Goal: Information Seeking & Learning: Find contact information

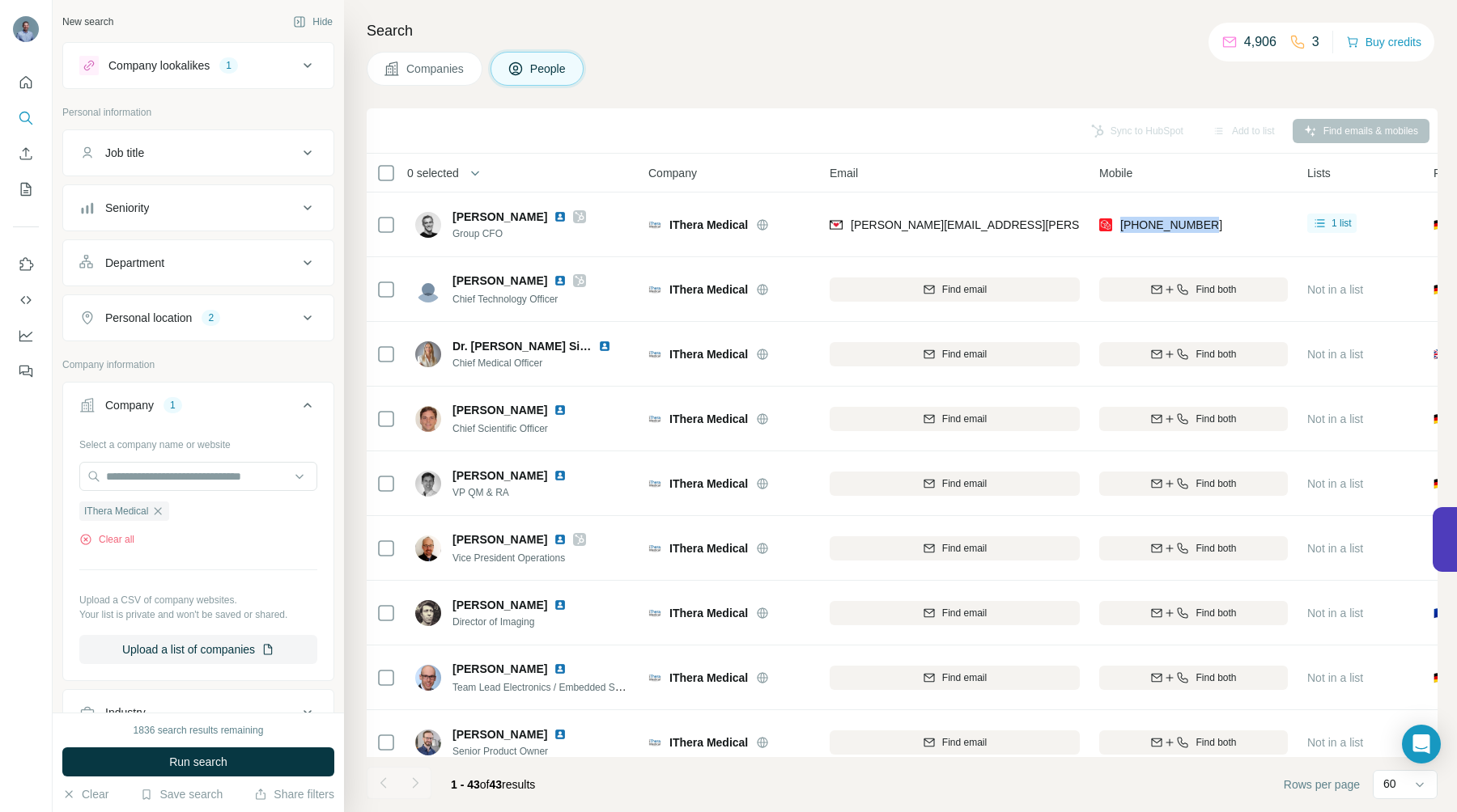
click at [303, 63] on icon at bounding box center [308, 66] width 19 height 19
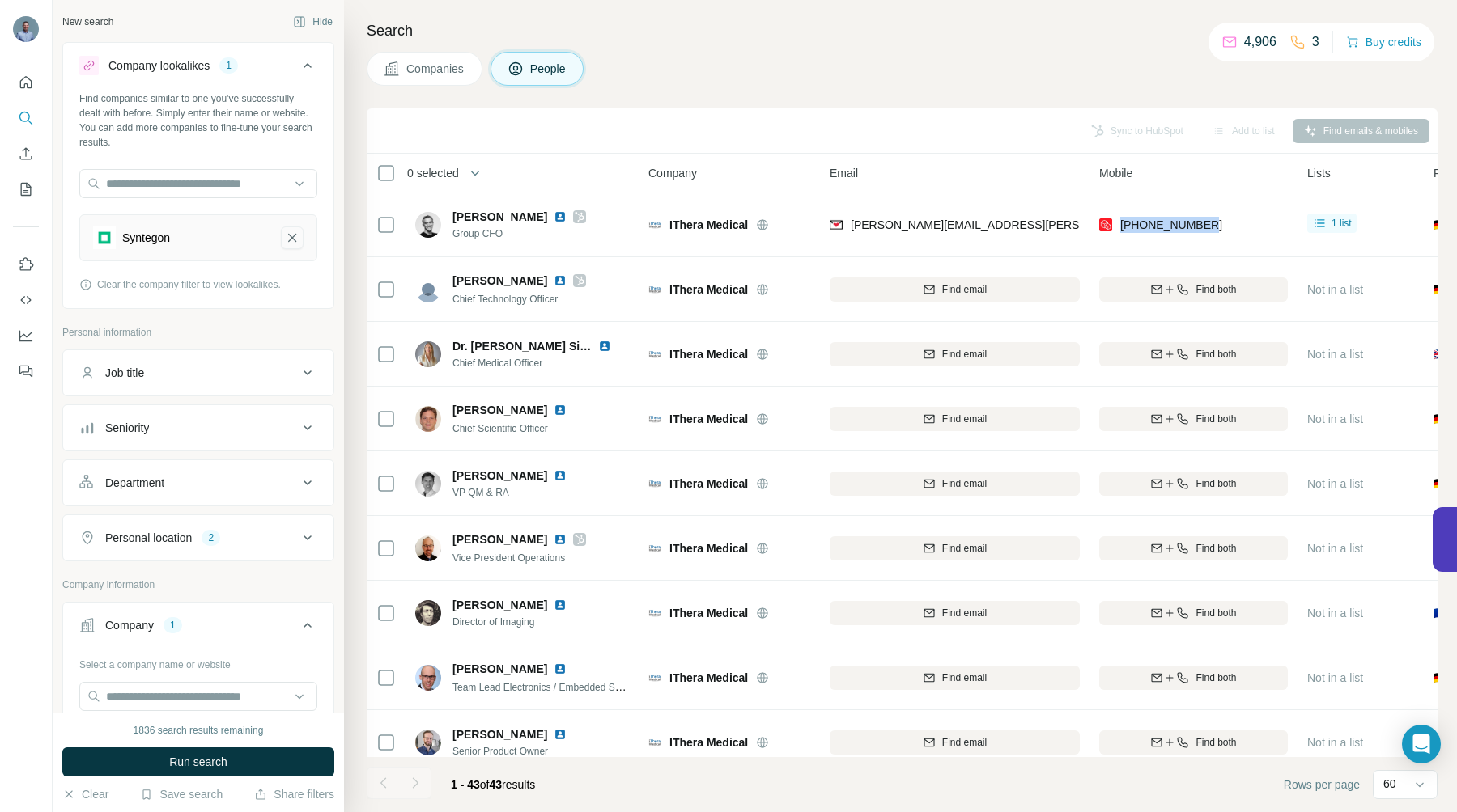
click at [285, 238] on icon "Syntegon-remove-button" at bounding box center [292, 237] width 15 height 16
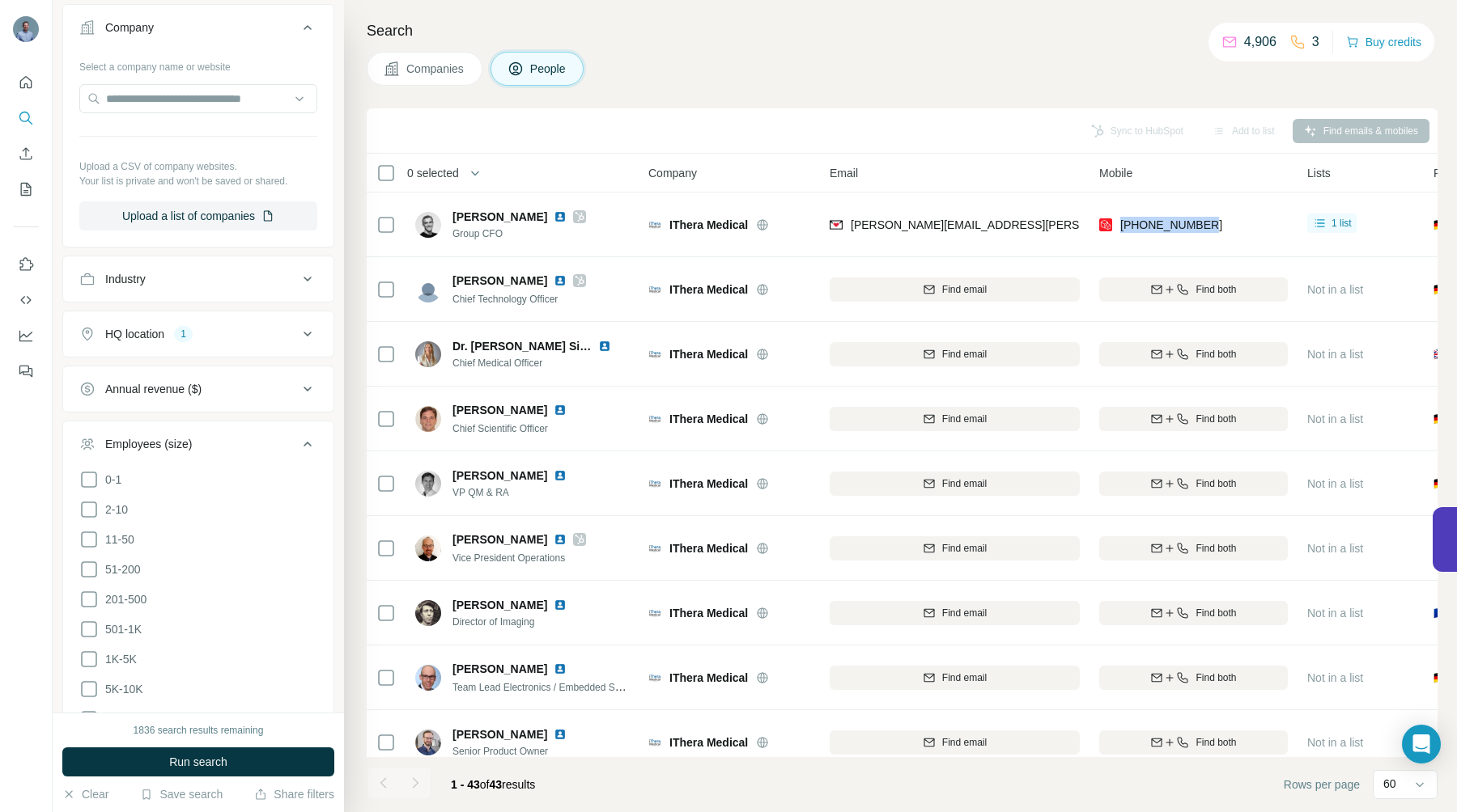
scroll to position [523, 0]
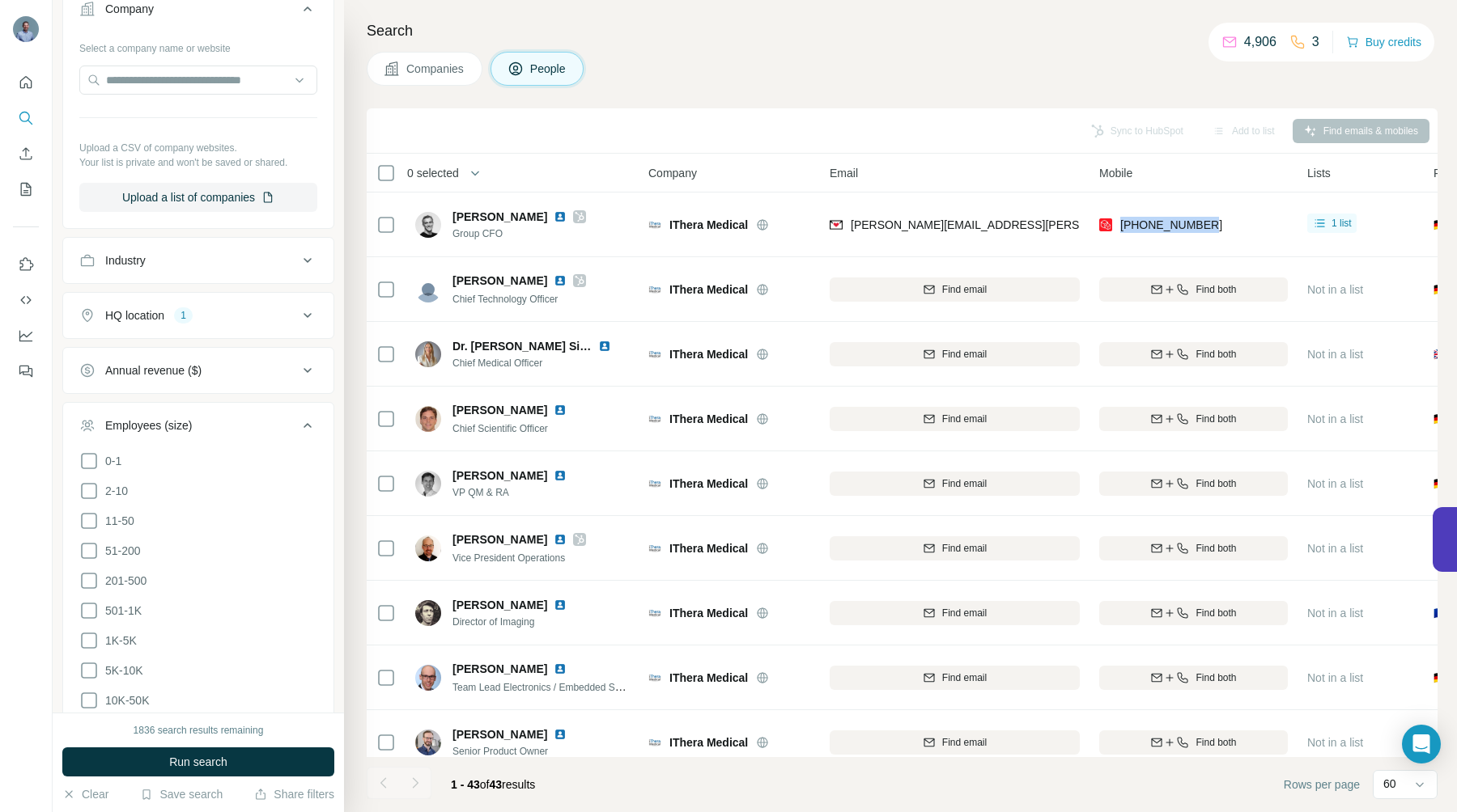
click at [447, 62] on span "Companies" at bounding box center [435, 69] width 59 height 16
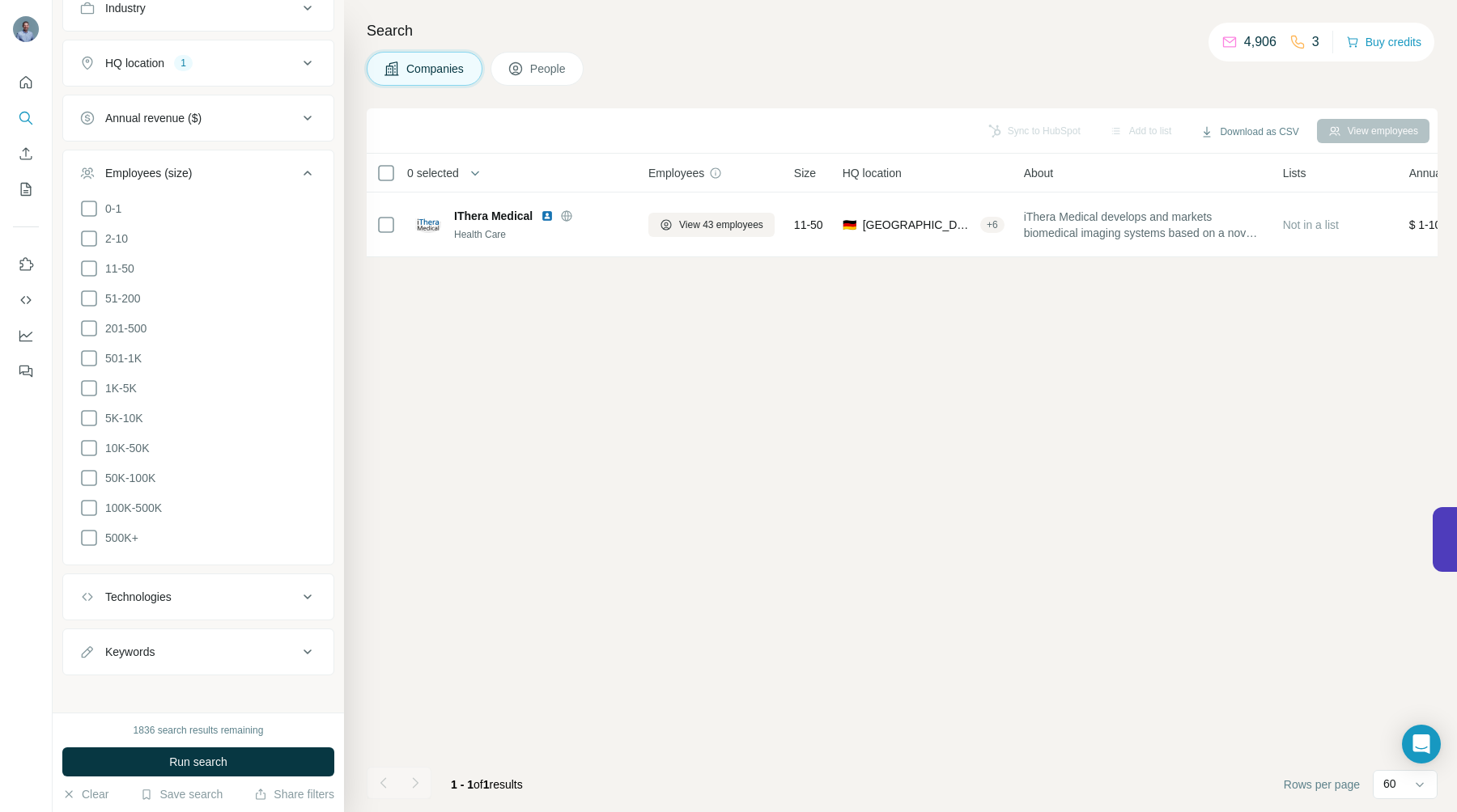
scroll to position [271, 0]
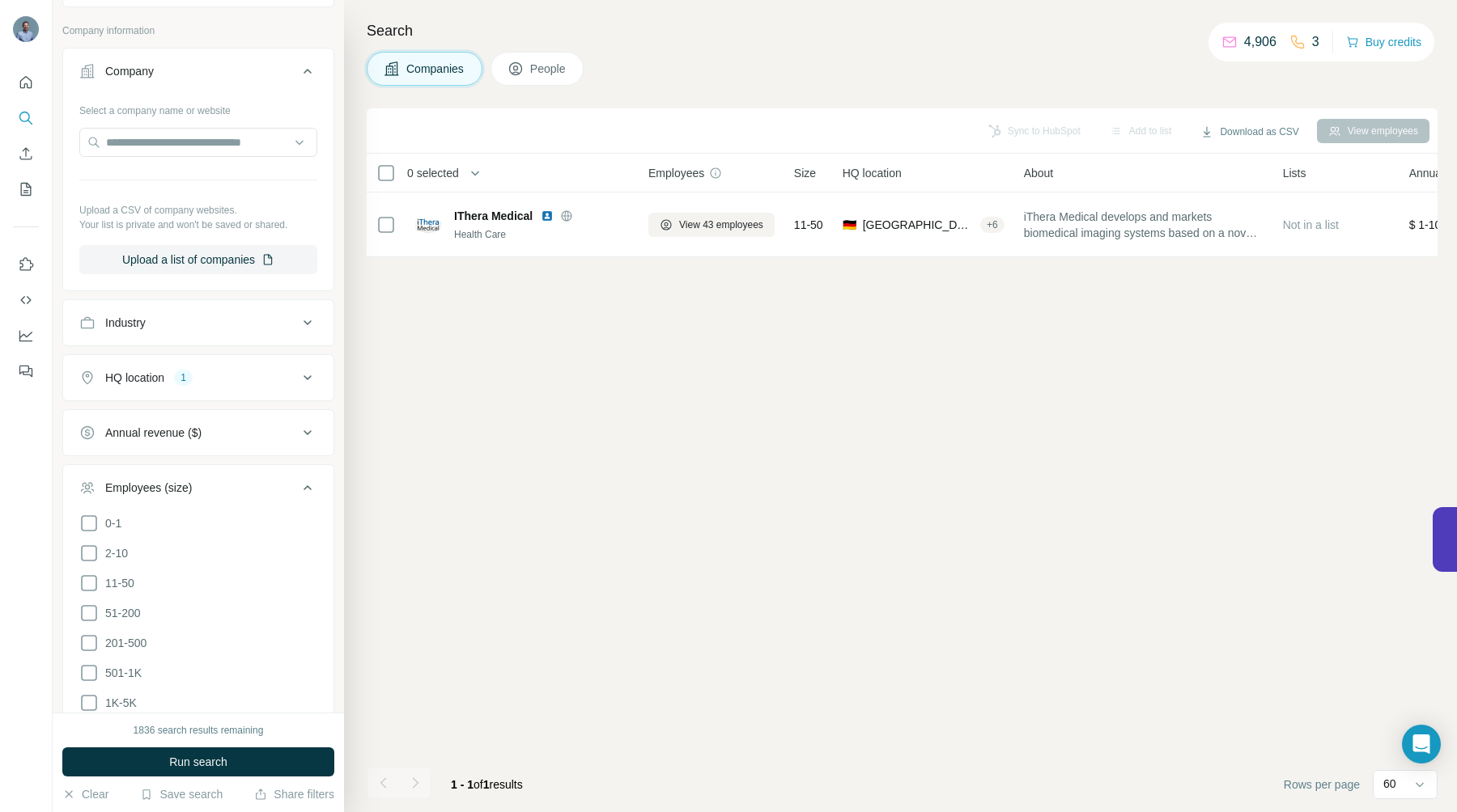
scroll to position [203, 0]
click at [142, 141] on input "text" at bounding box center [198, 147] width 238 height 29
paste input "**********"
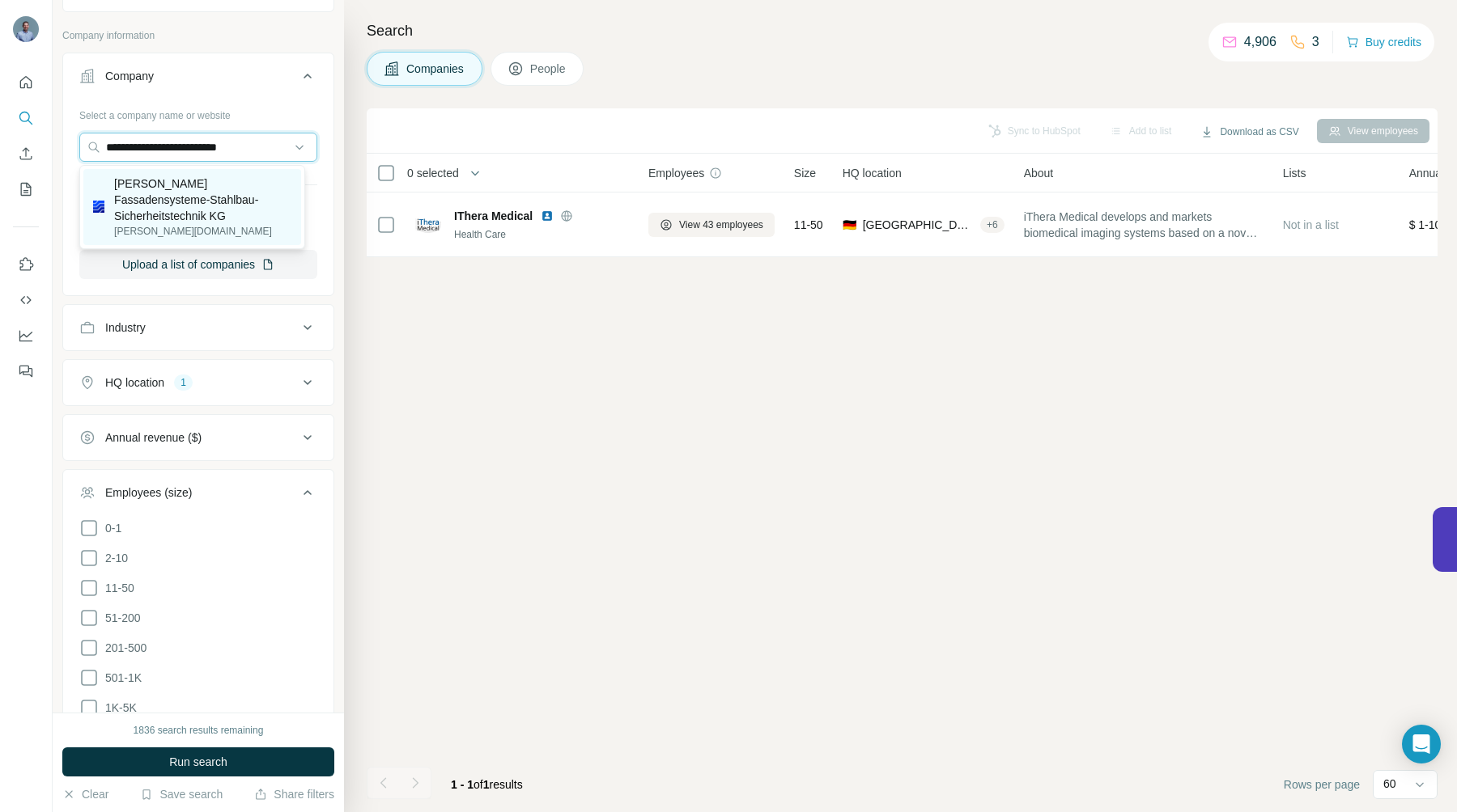
type input "**********"
click at [169, 195] on p "[PERSON_NAME] Fassadensysteme-Stahlbau-Sicherheitstechnik KG" at bounding box center [203, 199] width 178 height 48
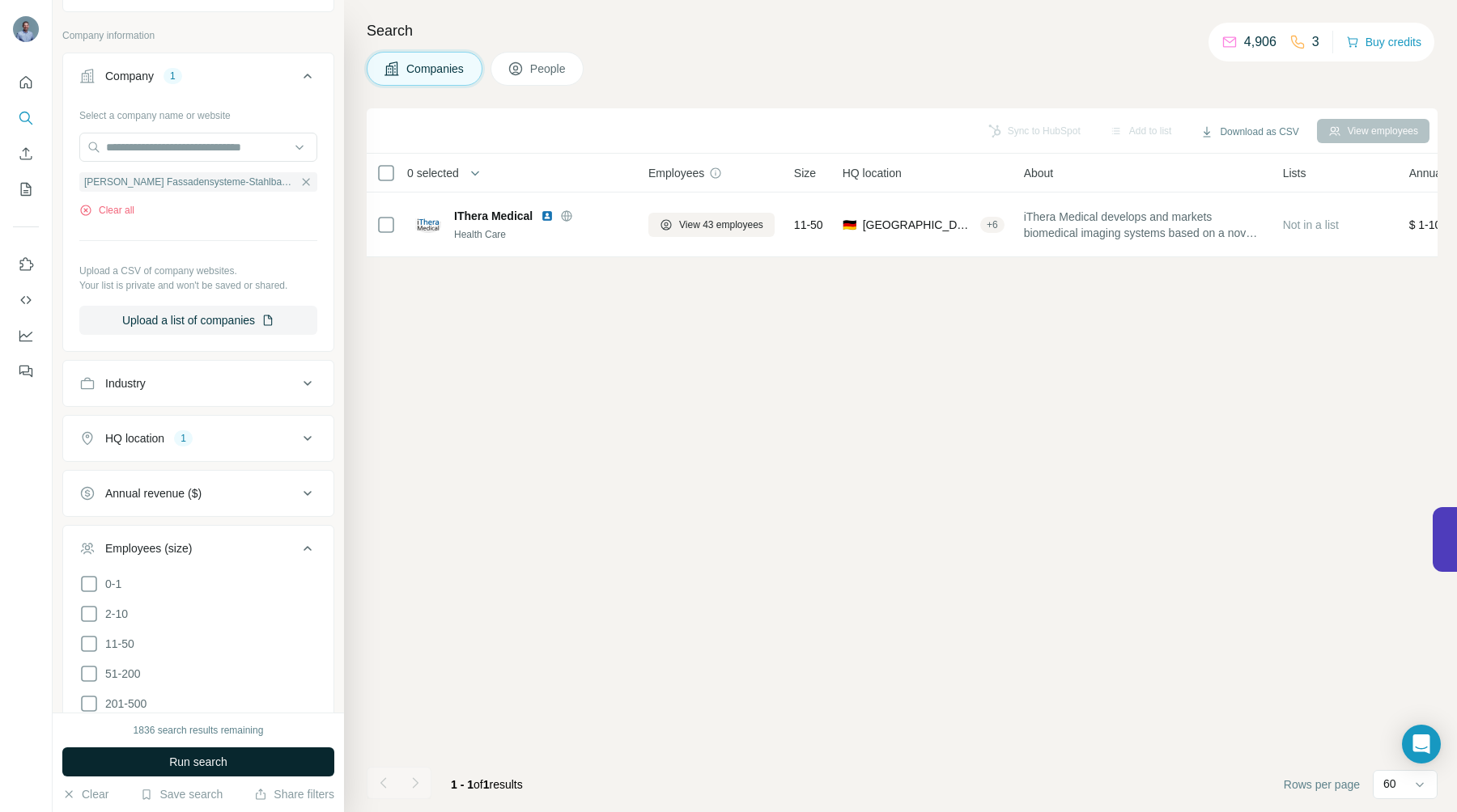
click at [200, 760] on span "Run search" at bounding box center [198, 762] width 58 height 16
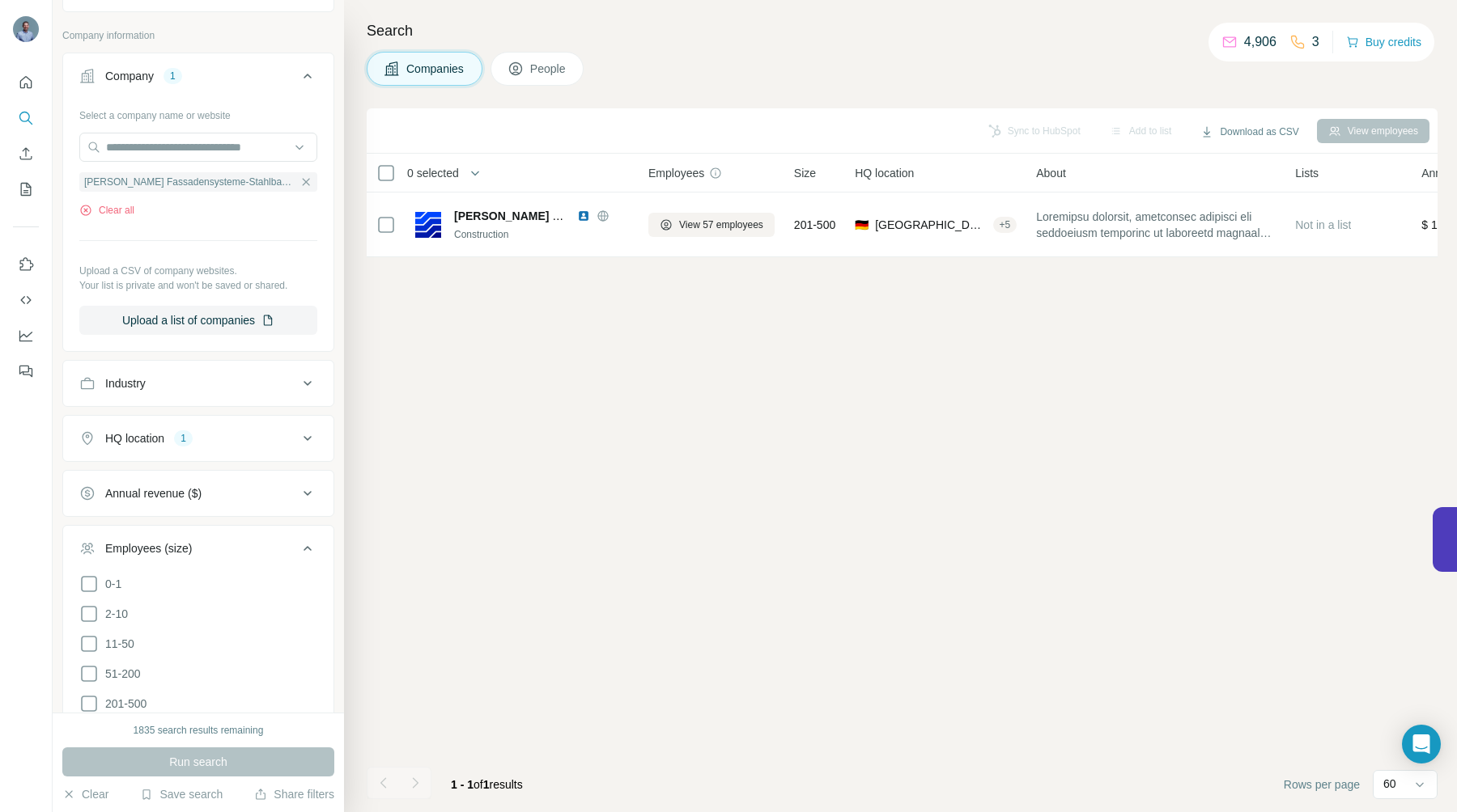
click at [537, 60] on button "People" at bounding box center [537, 69] width 94 height 34
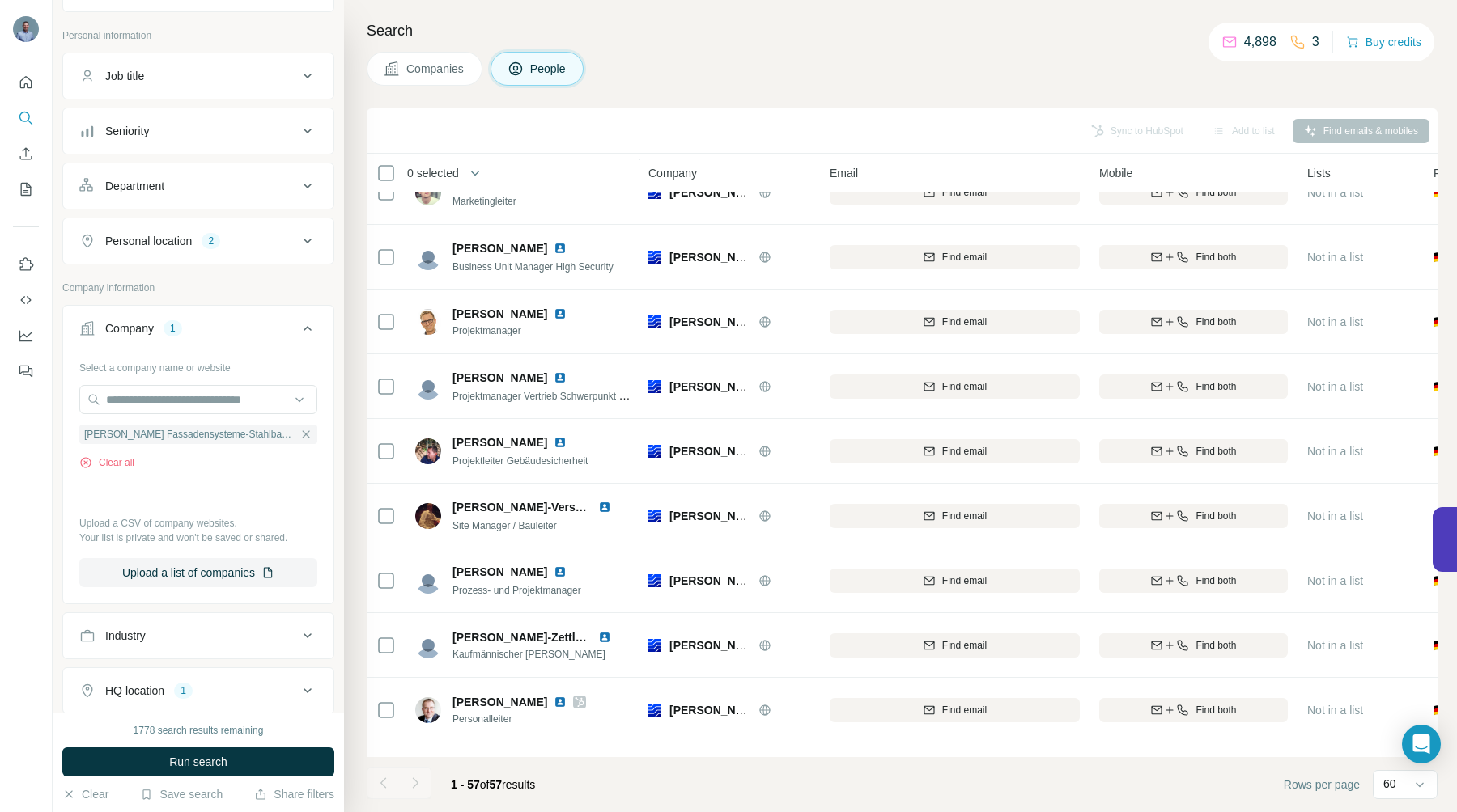
scroll to position [1391, 0]
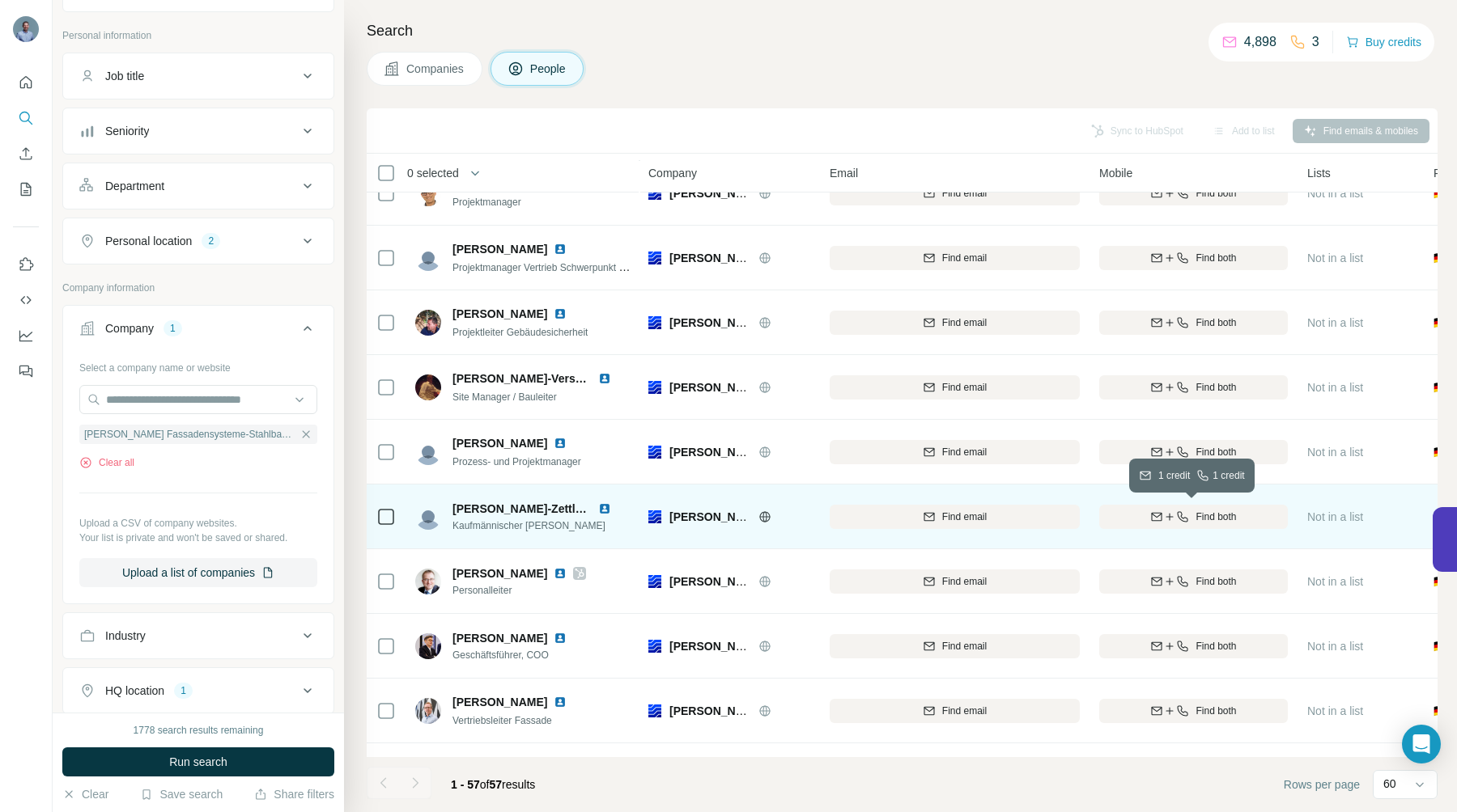
click at [1173, 518] on icon "button" at bounding box center [1169, 517] width 13 height 13
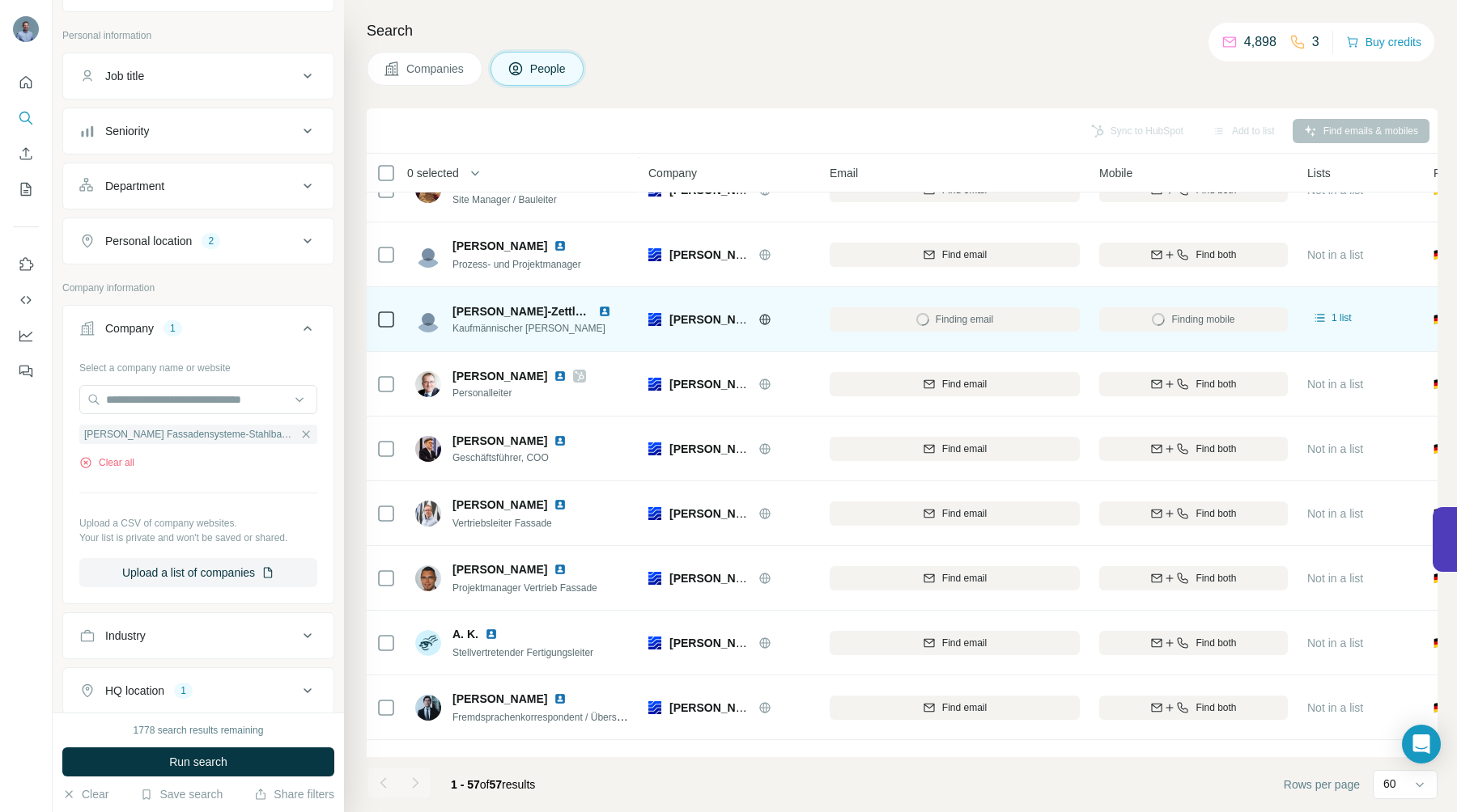
scroll to position [1587, 0]
click at [606, 311] on img at bounding box center [604, 313] width 13 height 13
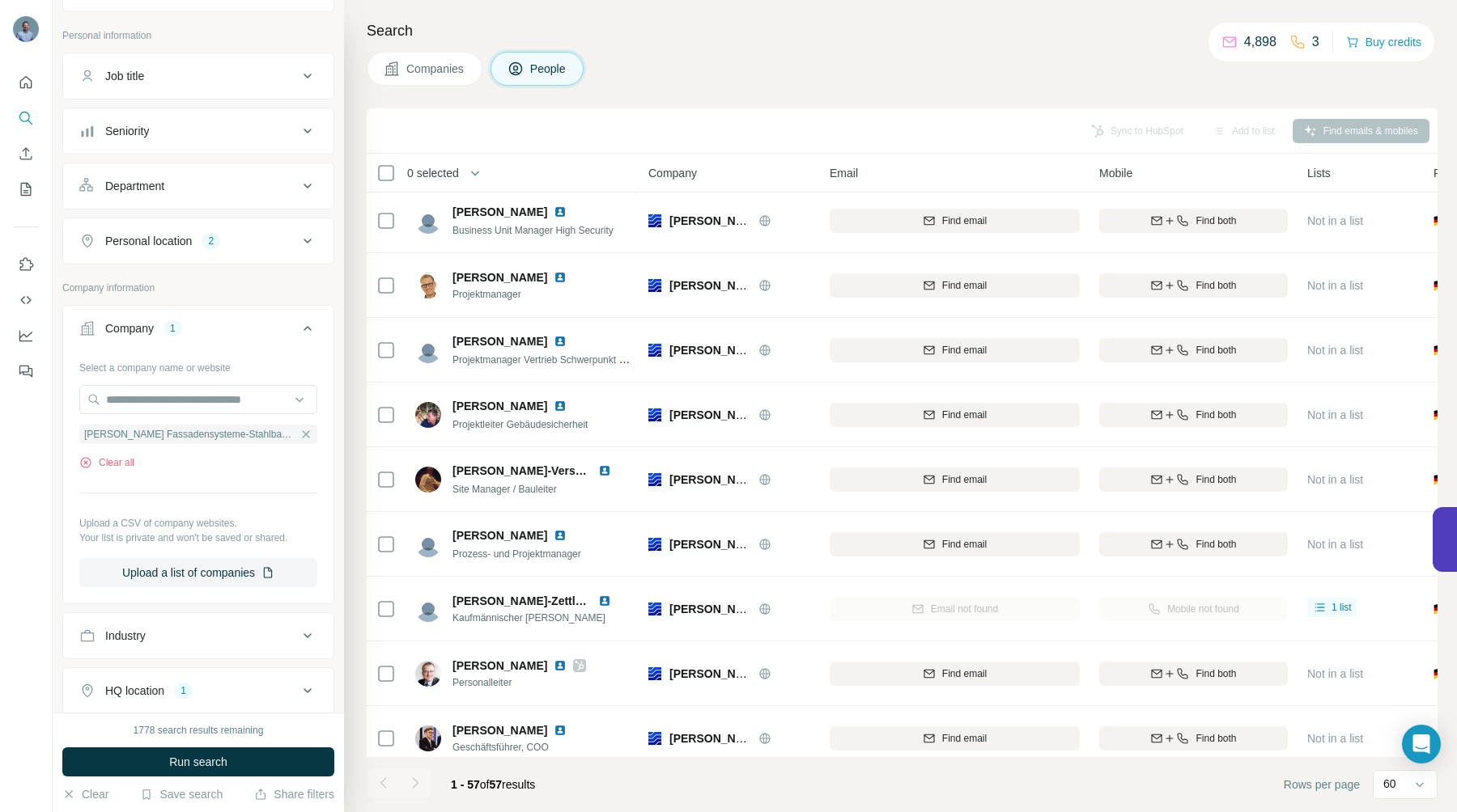
scroll to position [1301, 0]
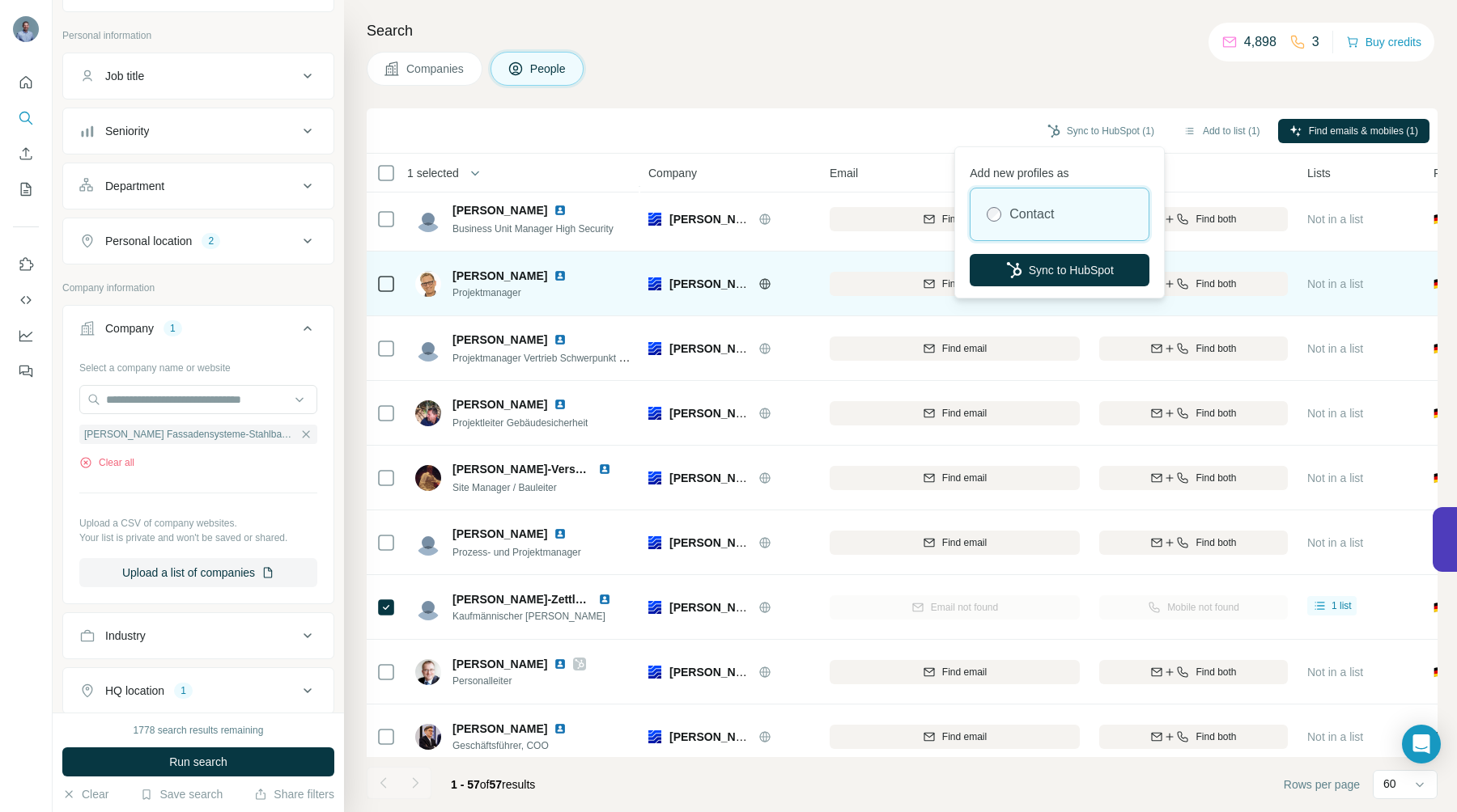
click at [1058, 269] on button "Sync to HubSpot" at bounding box center [1060, 270] width 179 height 33
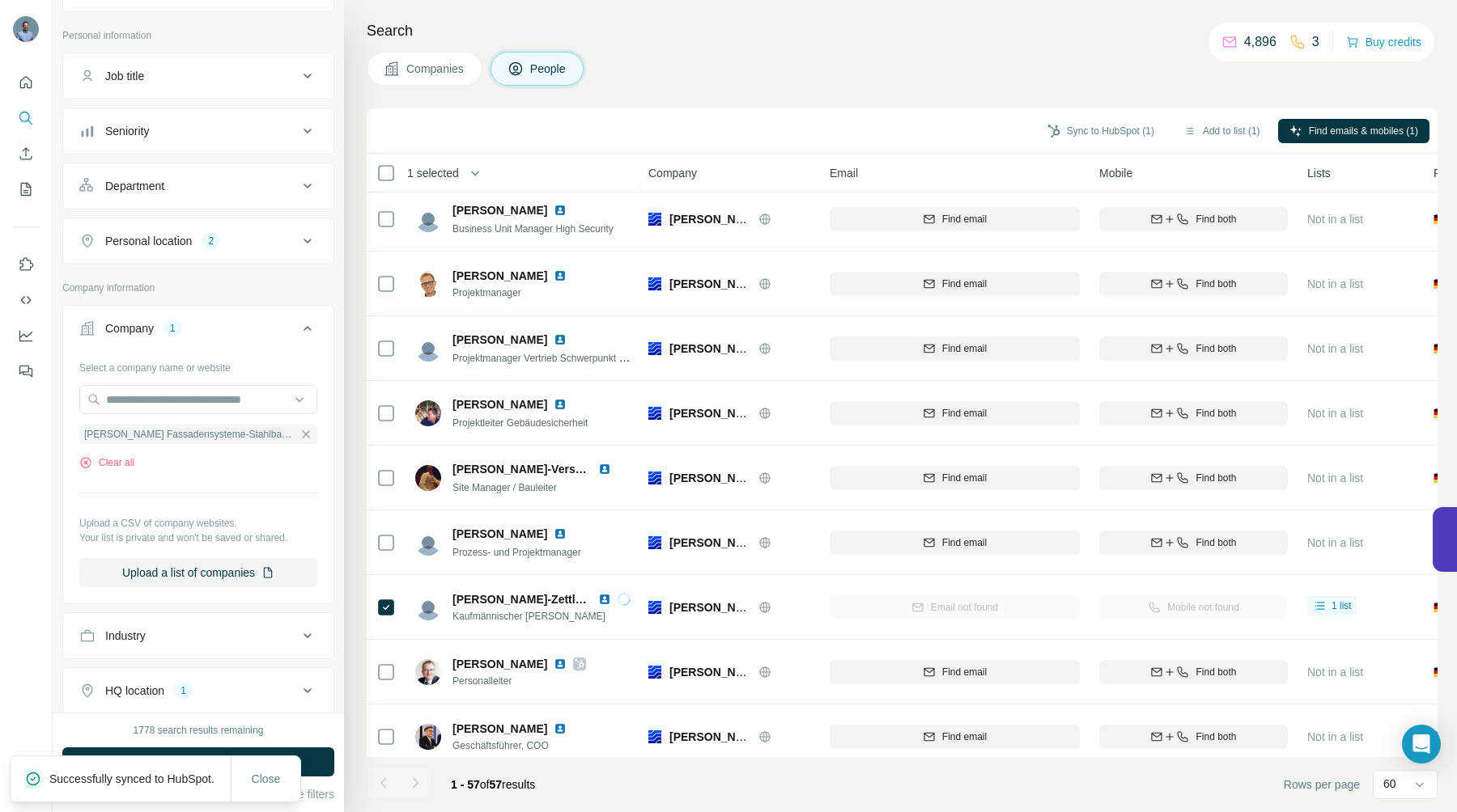
scroll to position [1443, 0]
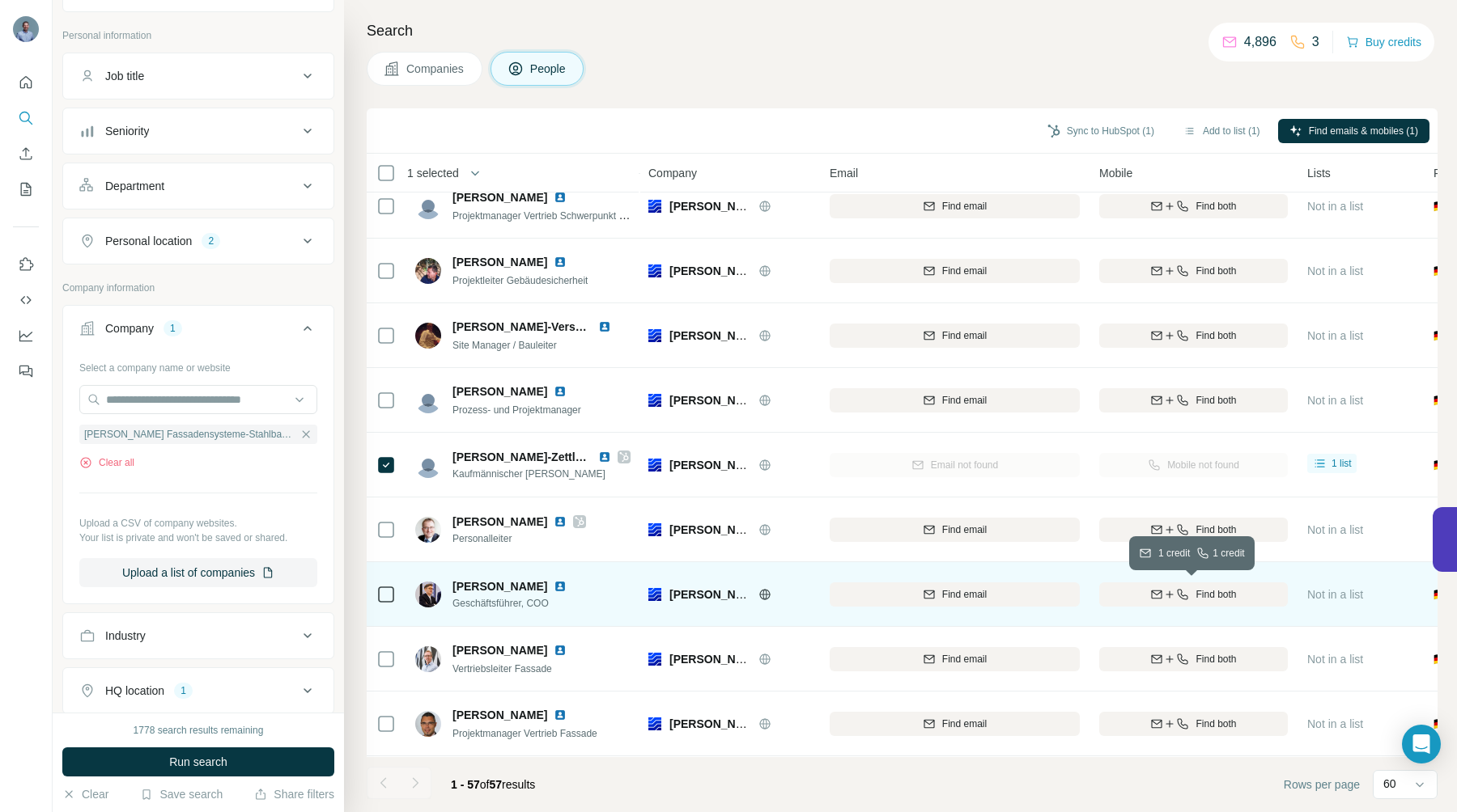
click at [1196, 593] on span "Find both" at bounding box center [1216, 594] width 40 height 15
click at [300, 434] on icon "button" at bounding box center [306, 434] width 13 height 13
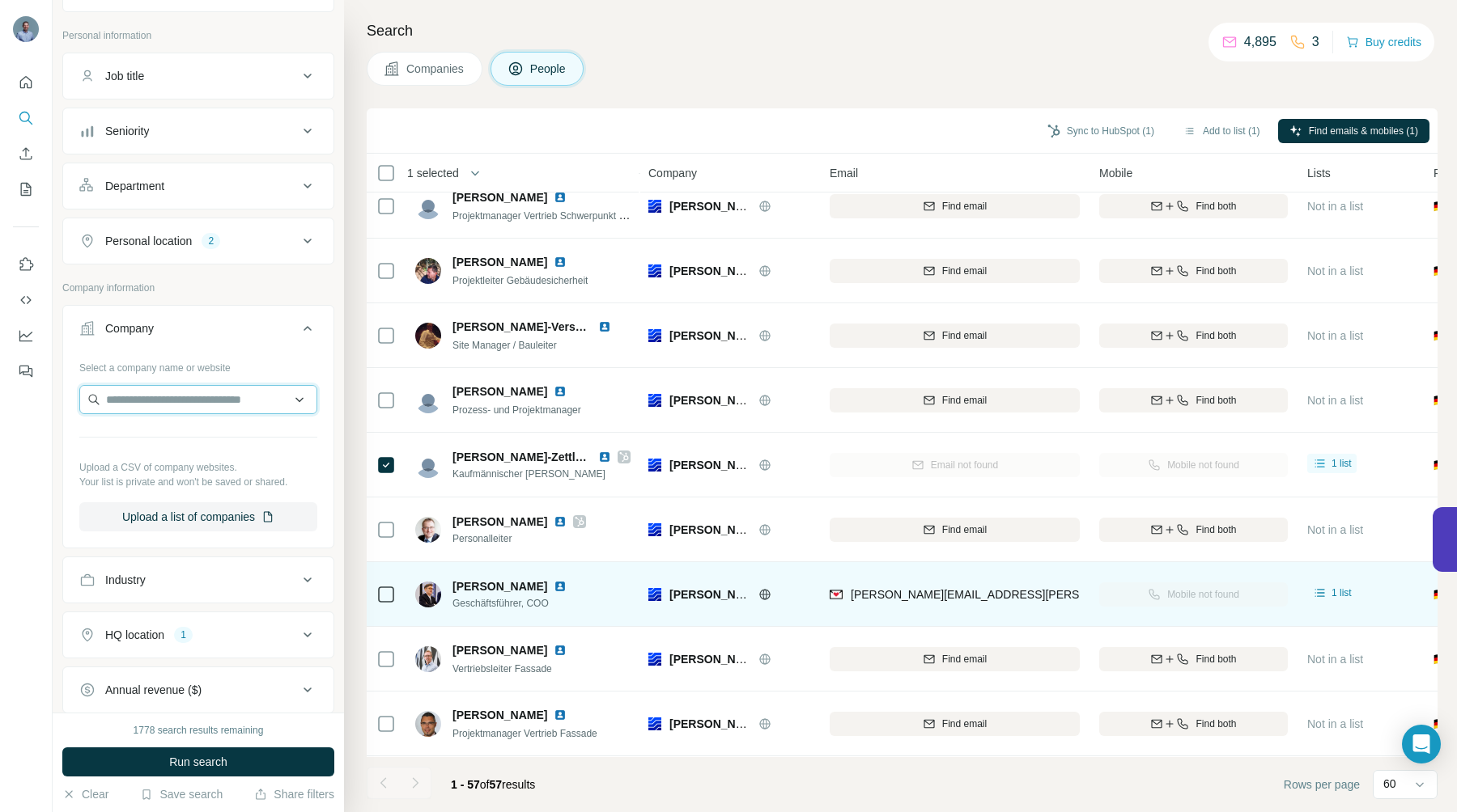
click at [217, 397] on input "text" at bounding box center [198, 399] width 238 height 29
paste input "**********"
type input "**********"
click at [149, 430] on p "ModuleWorks" at bounding box center [164, 436] width 77 height 16
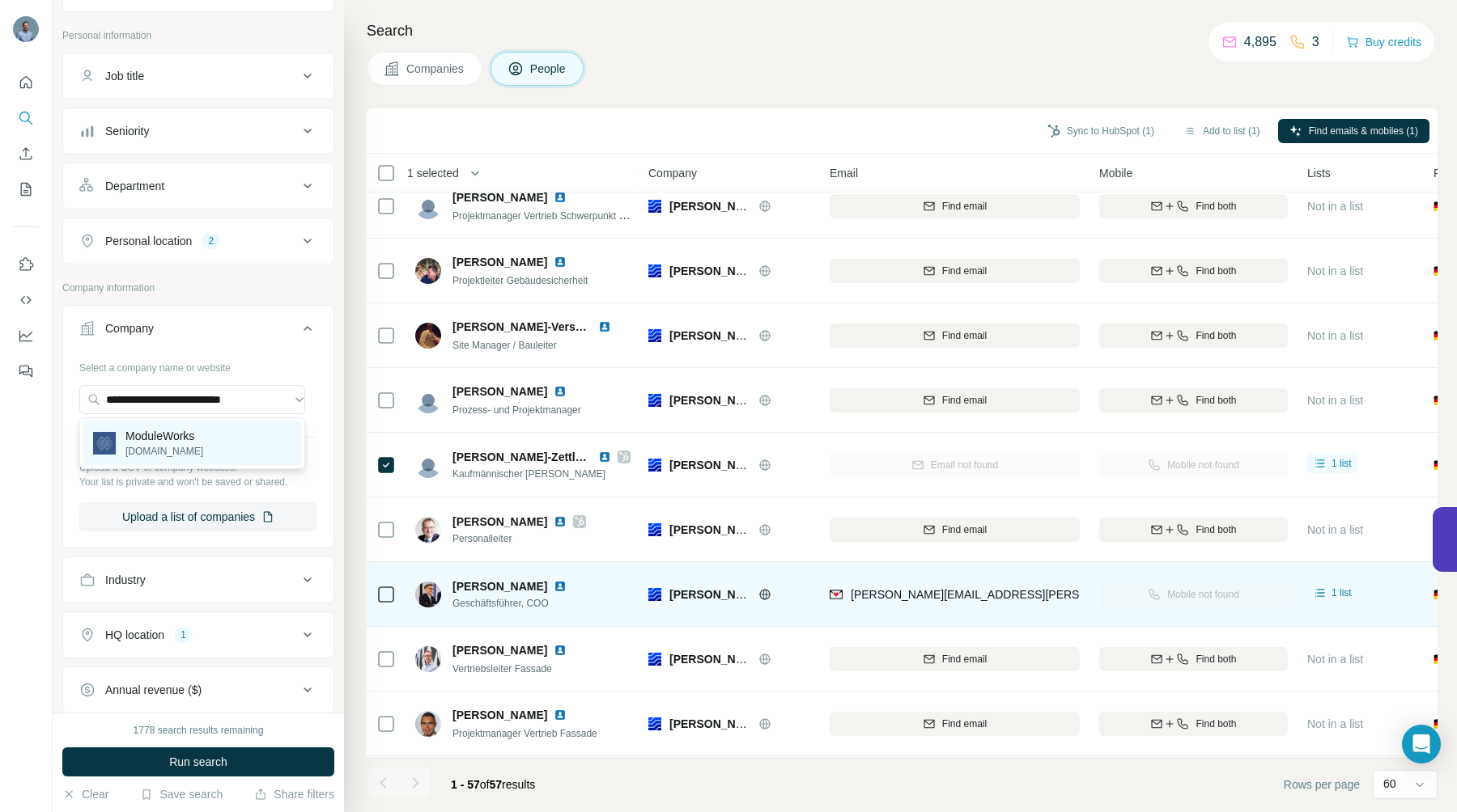
scroll to position [0, 0]
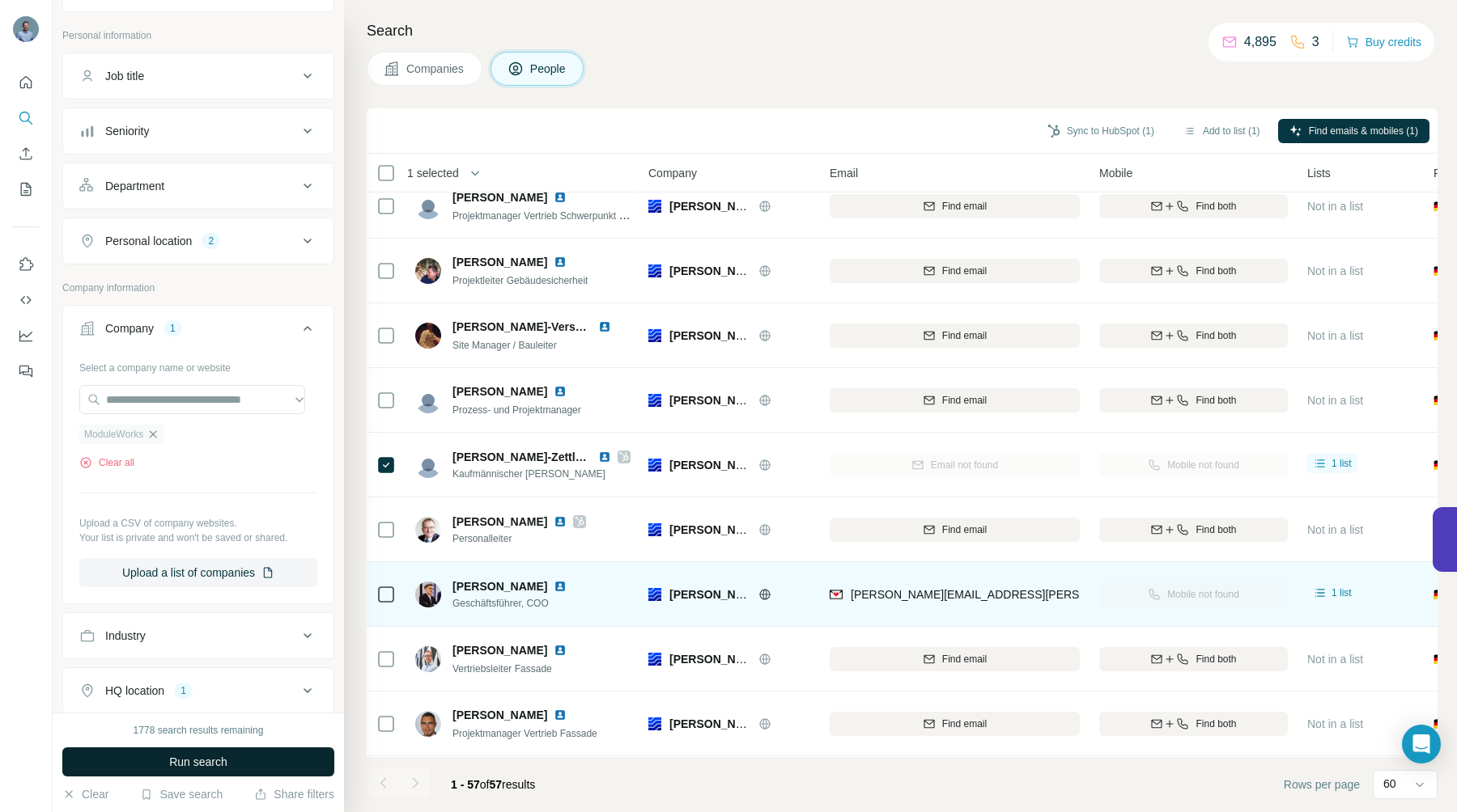
click at [174, 755] on span "Run search" at bounding box center [198, 762] width 58 height 16
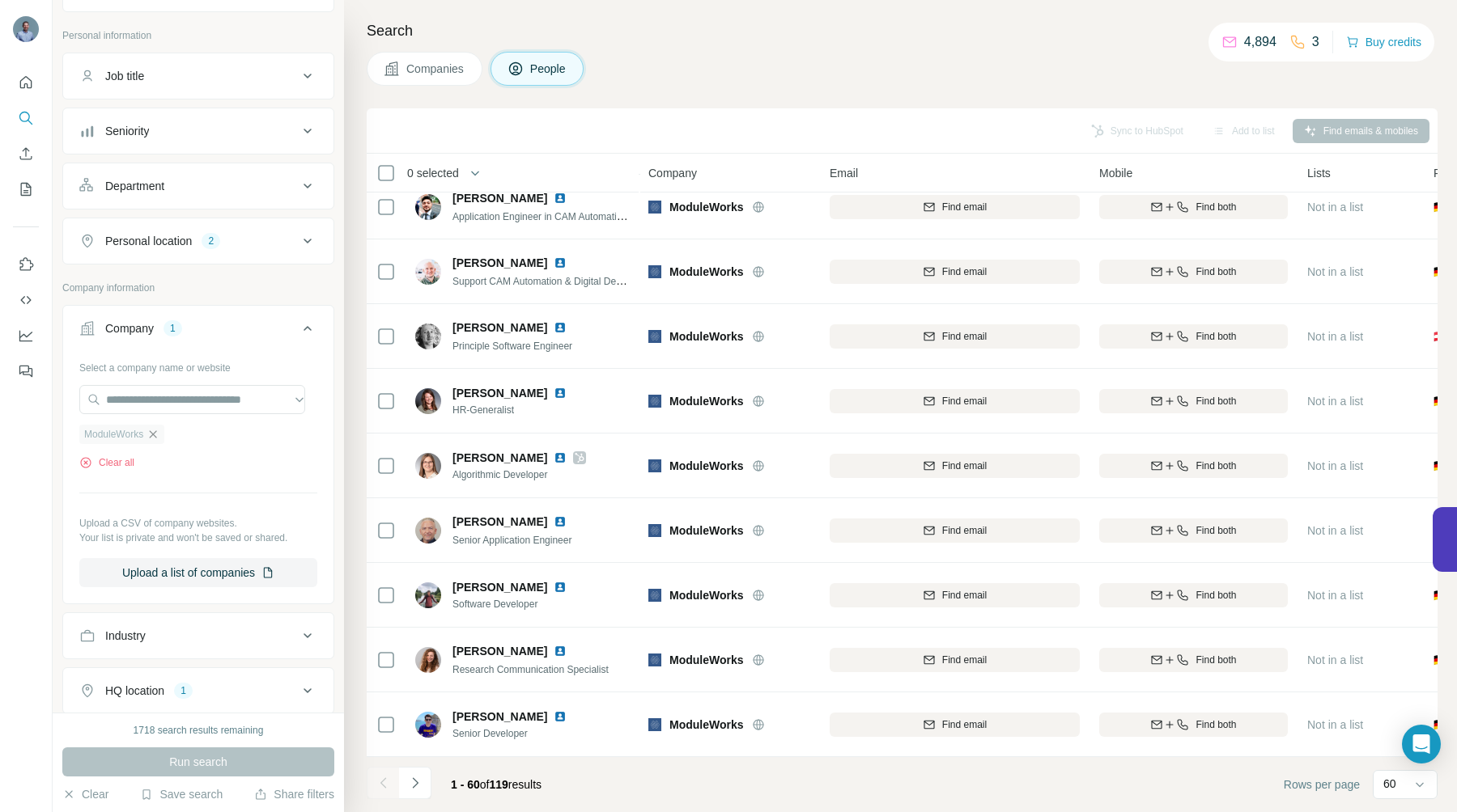
scroll to position [3328, 0]
click at [412, 788] on icon "Navigate to next page" at bounding box center [415, 783] width 16 height 16
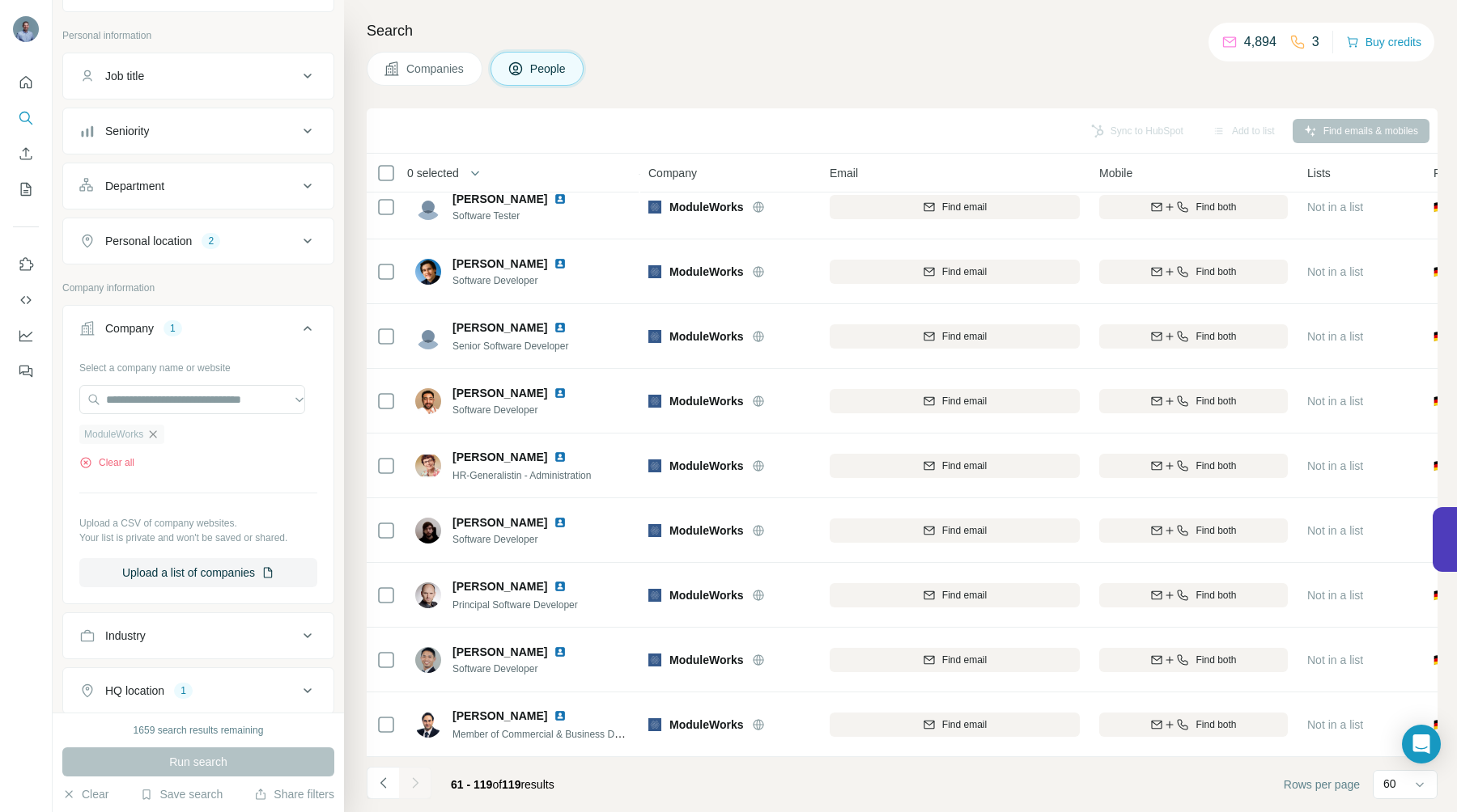
scroll to position [3263, 0]
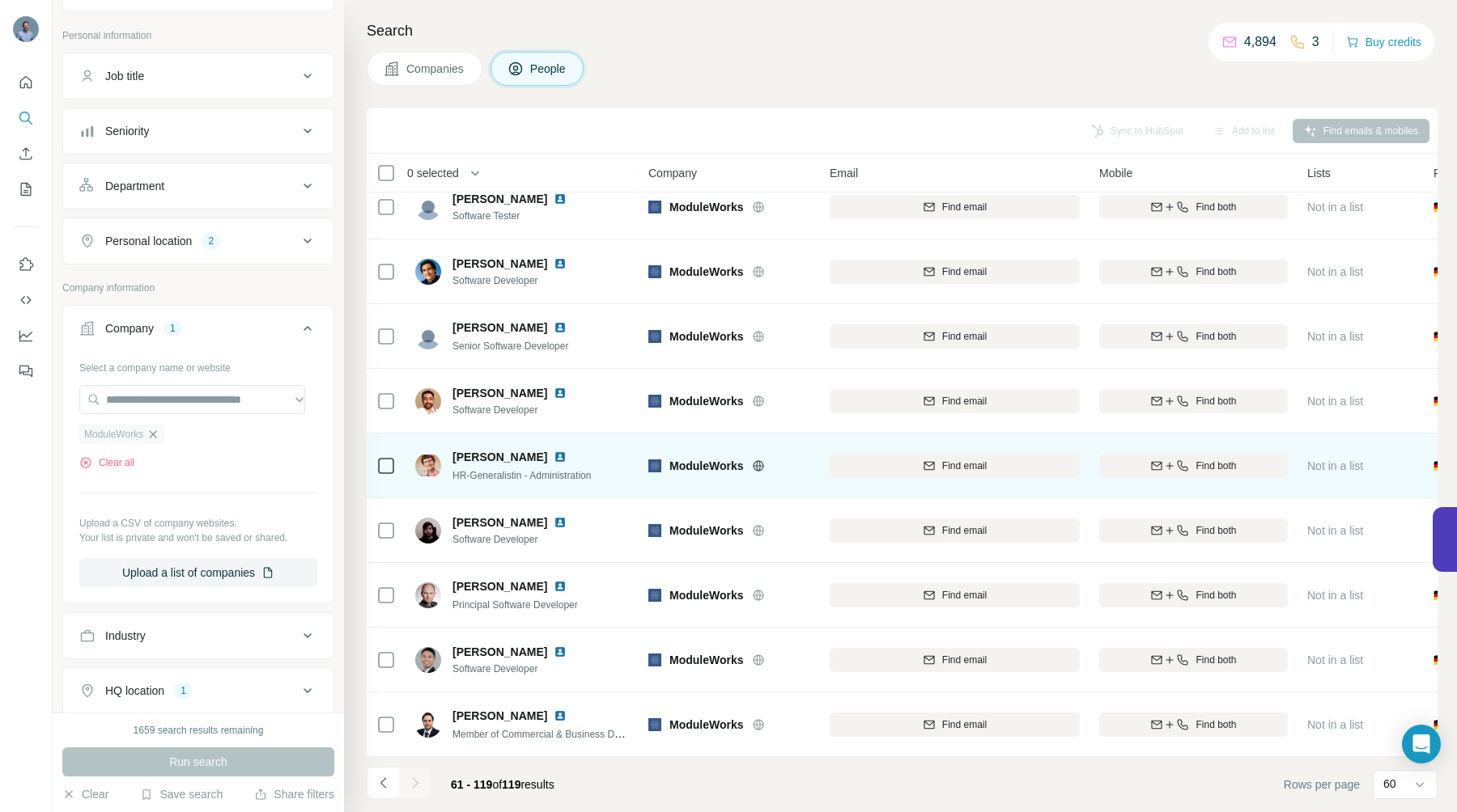
click at [554, 451] on img at bounding box center [560, 457] width 13 height 13
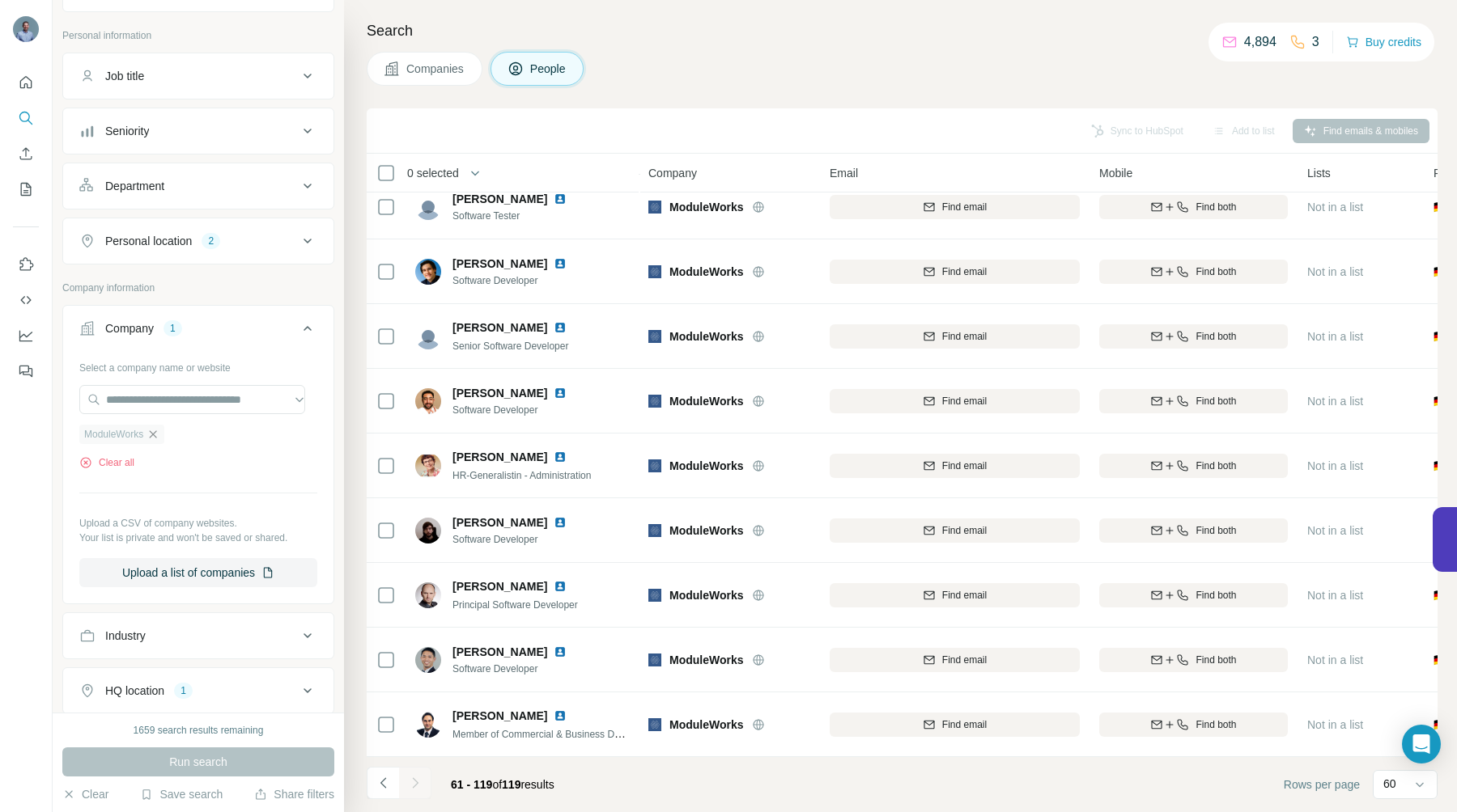
scroll to position [2710, 0]
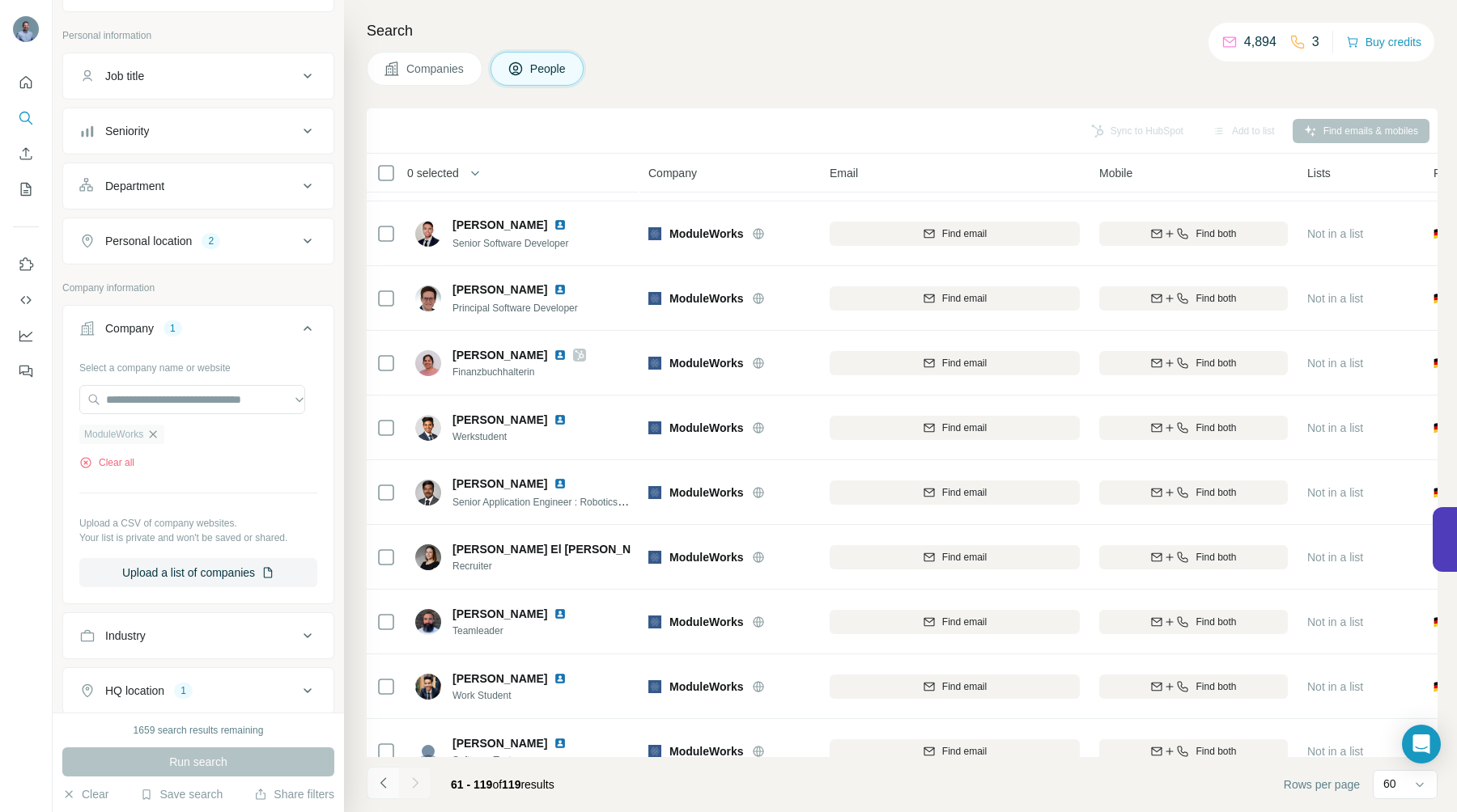
click at [382, 781] on icon "Navigate to previous page" at bounding box center [383, 783] width 16 height 16
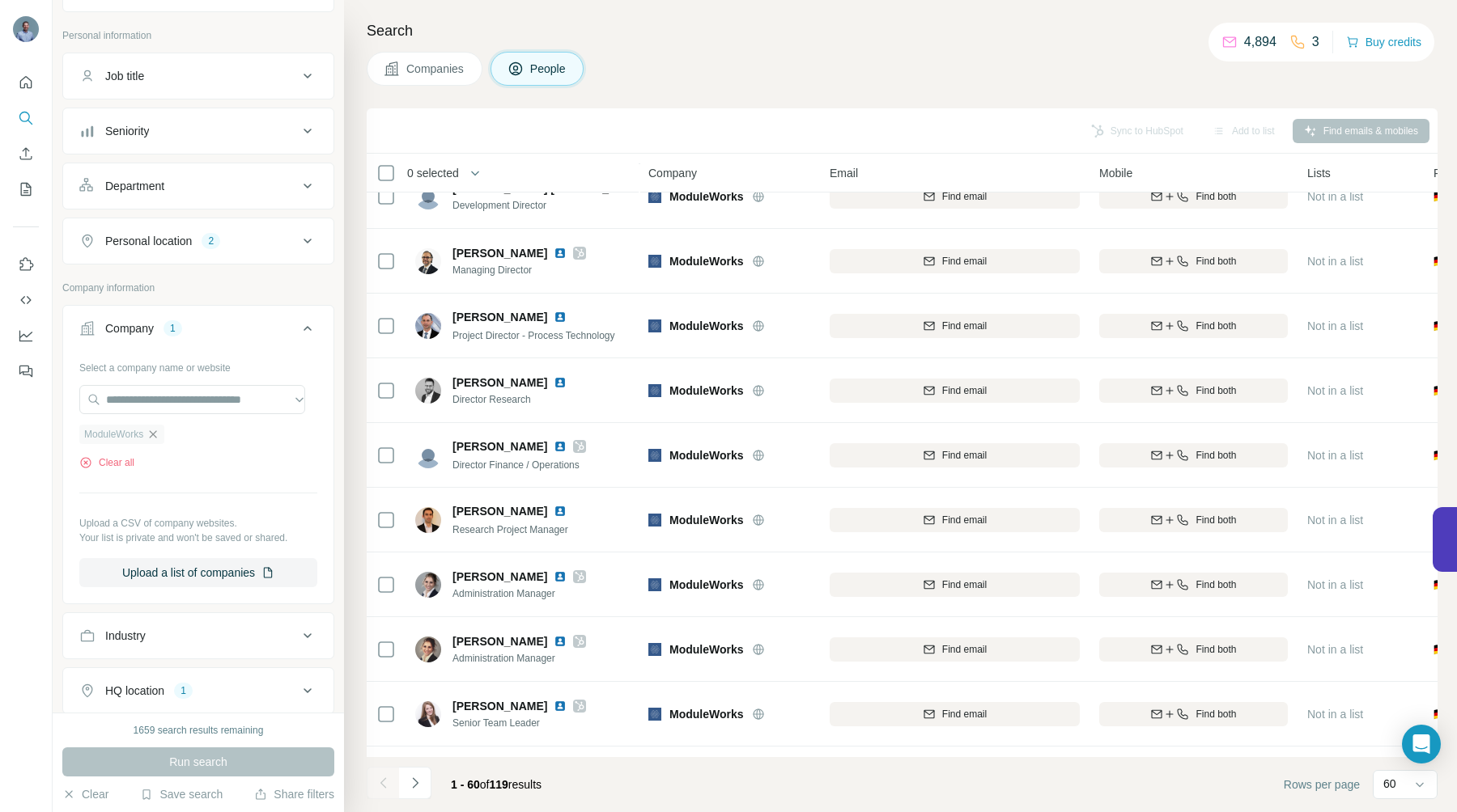
scroll to position [679, 0]
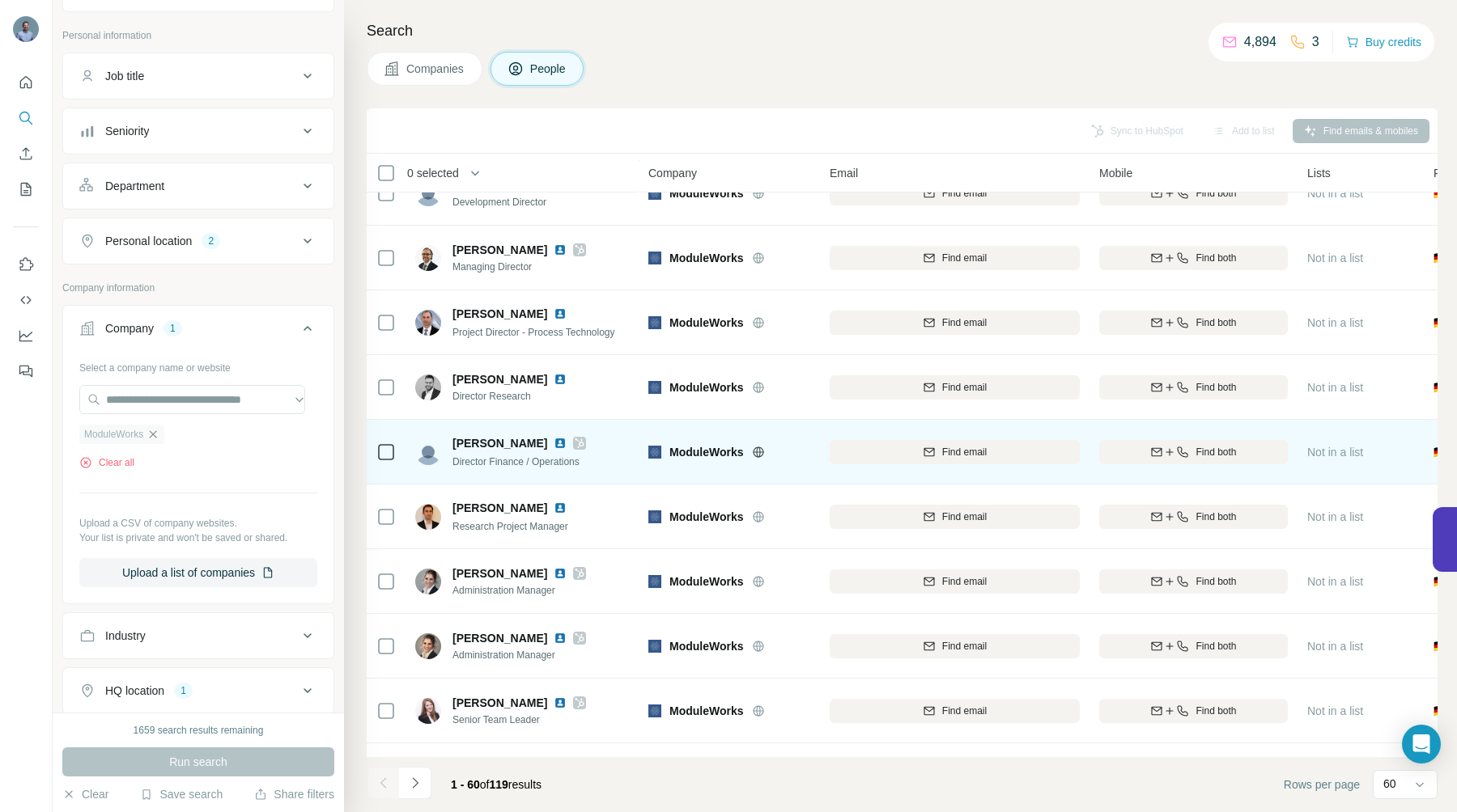
click at [559, 440] on img at bounding box center [560, 443] width 13 height 13
